Goal: Task Accomplishment & Management: Use online tool/utility

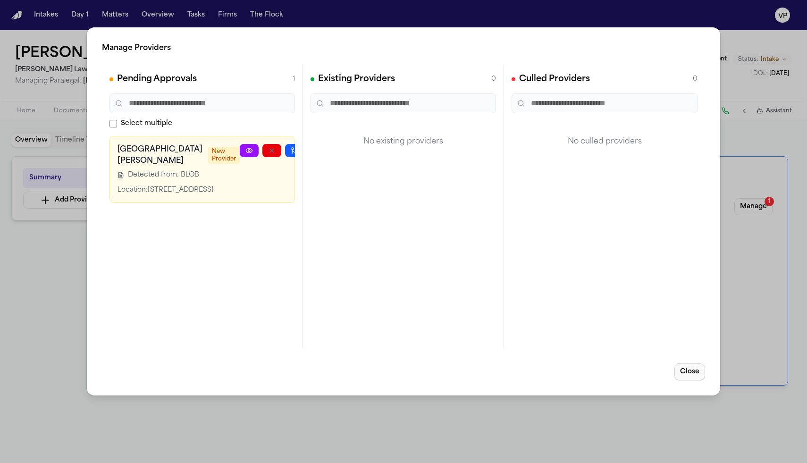
click at [688, 375] on button "Close" at bounding box center [689, 371] width 31 height 17
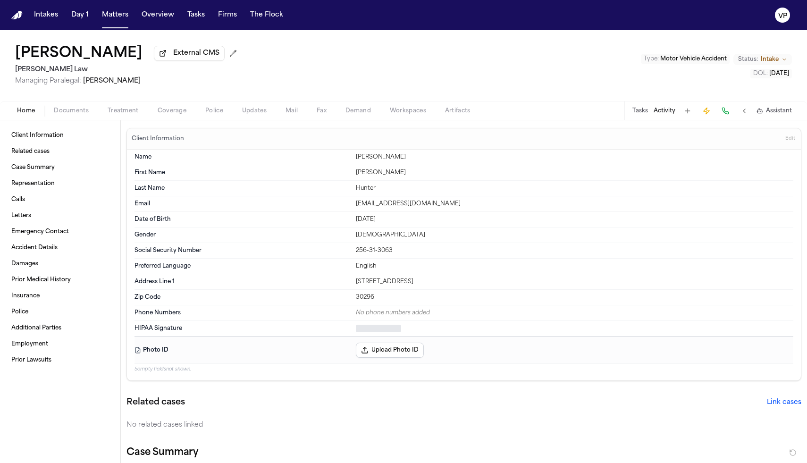
click at [24, 113] on span "Home" at bounding box center [26, 111] width 18 height 8
click at [638, 120] on div "Tasks Activity Assistant" at bounding box center [711, 110] width 175 height 18
click at [638, 114] on button "Tasks" at bounding box center [640, 111] width 16 height 8
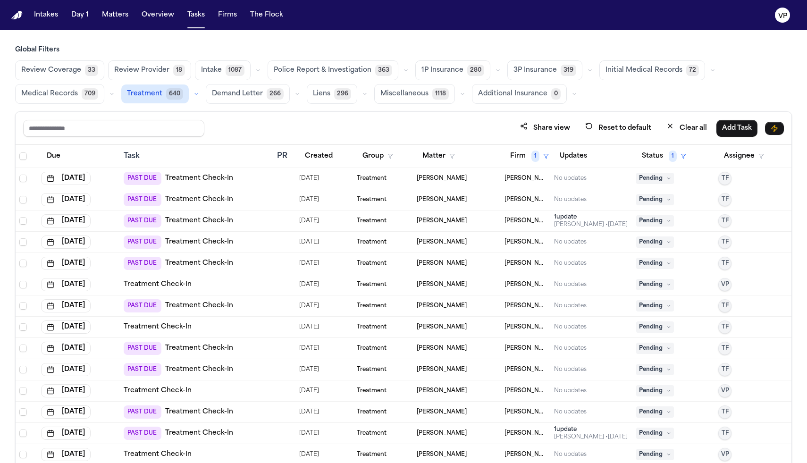
click at [398, 347] on span "[PERSON_NAME]" at bounding box center [442, 348] width 50 height 8
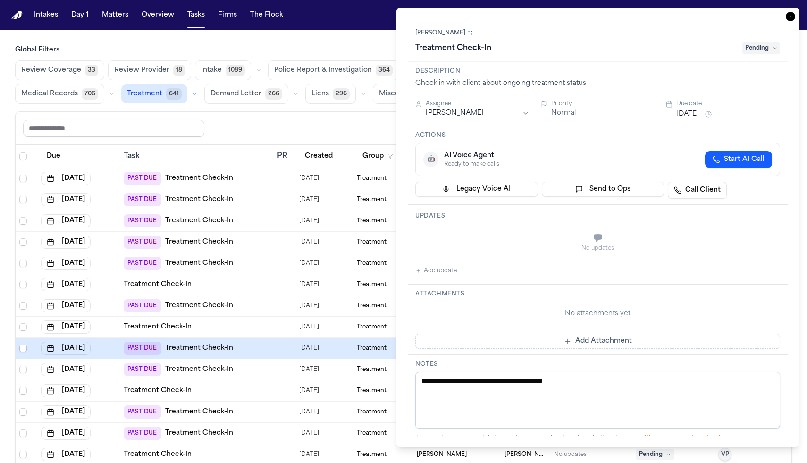
click at [372, 37] on main "Global Filters Review Coverage 33 Review Provider 18 Intake 1089 Police Report …" at bounding box center [403, 246] width 807 height 433
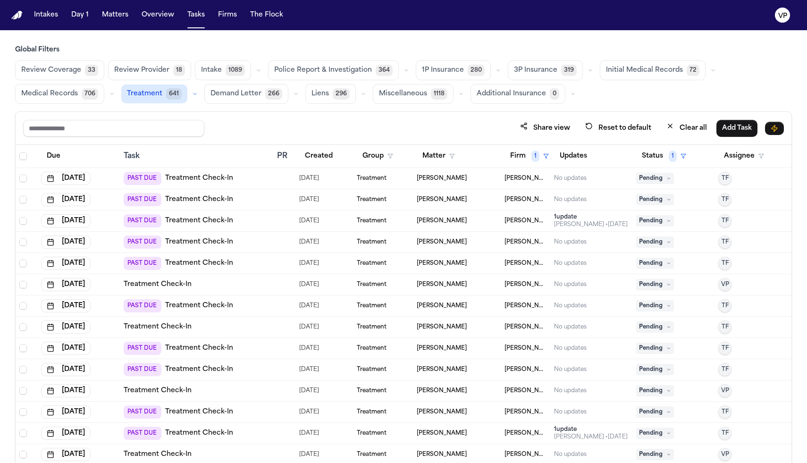
scroll to position [46, 0]
